Goal: Check status

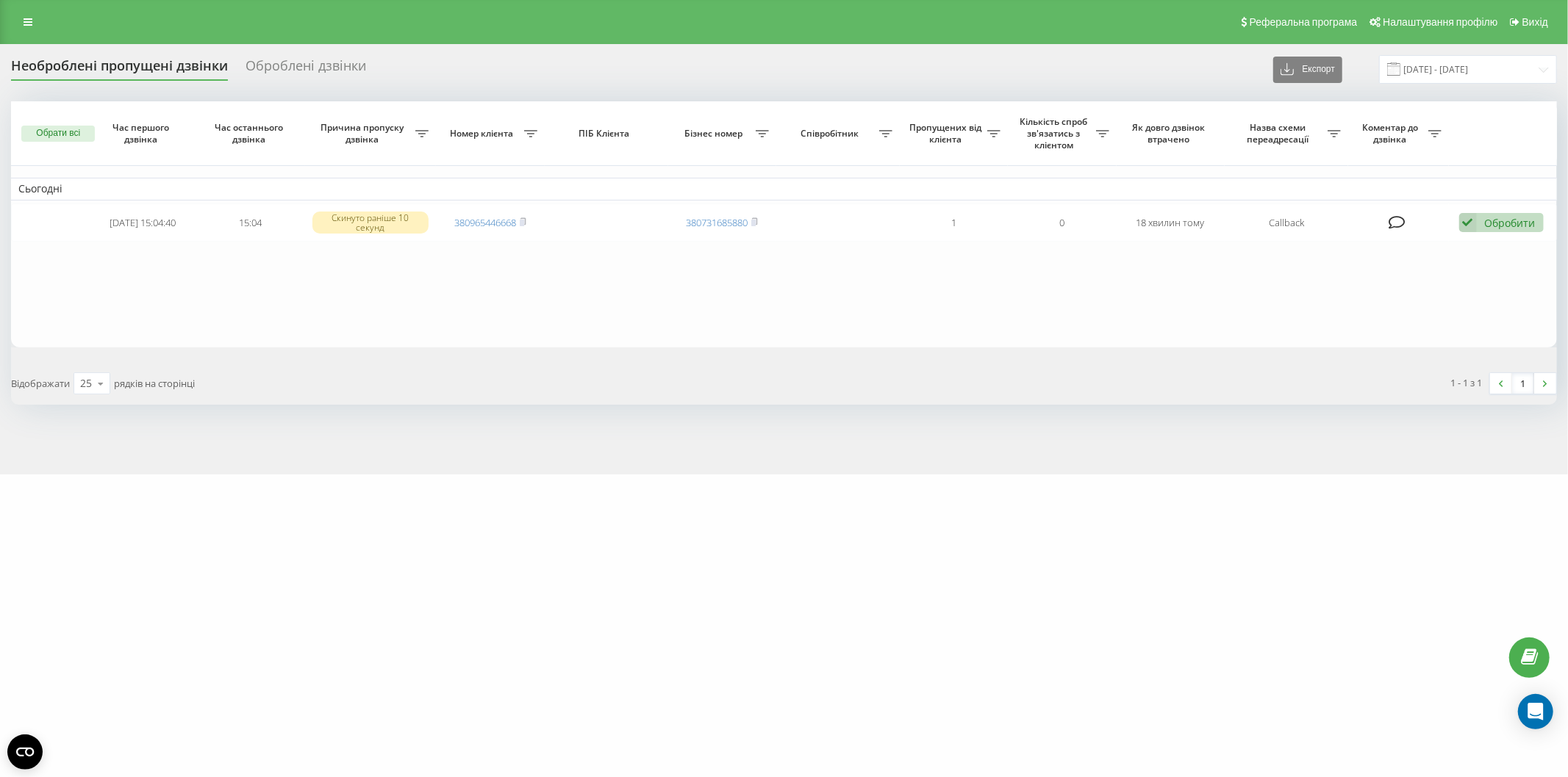
click at [524, 221] on rect at bounding box center [522, 222] width 5 height 7
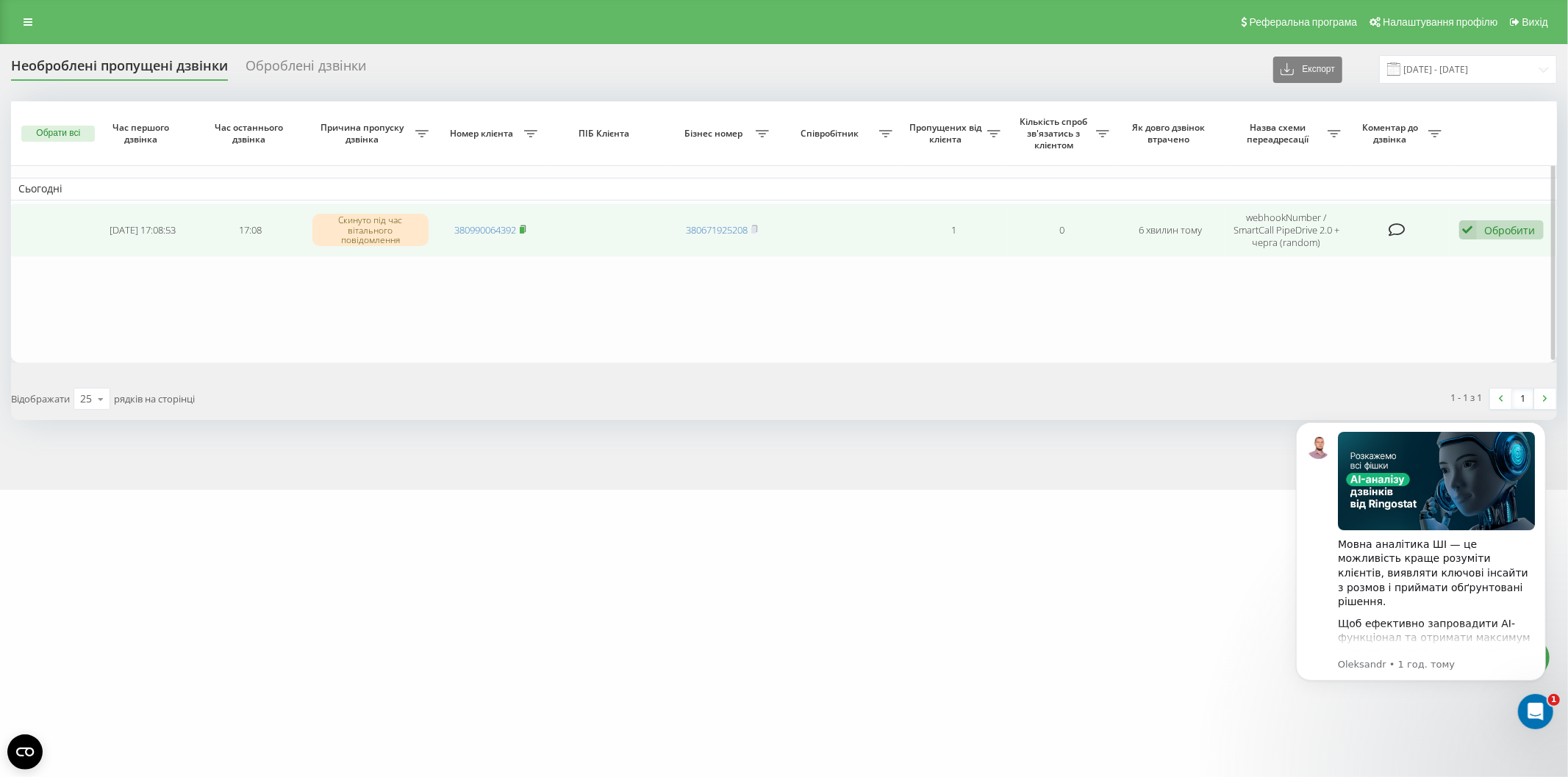
click at [527, 226] on icon at bounding box center [523, 229] width 7 height 9
